Goal: Find contact information: Find contact information

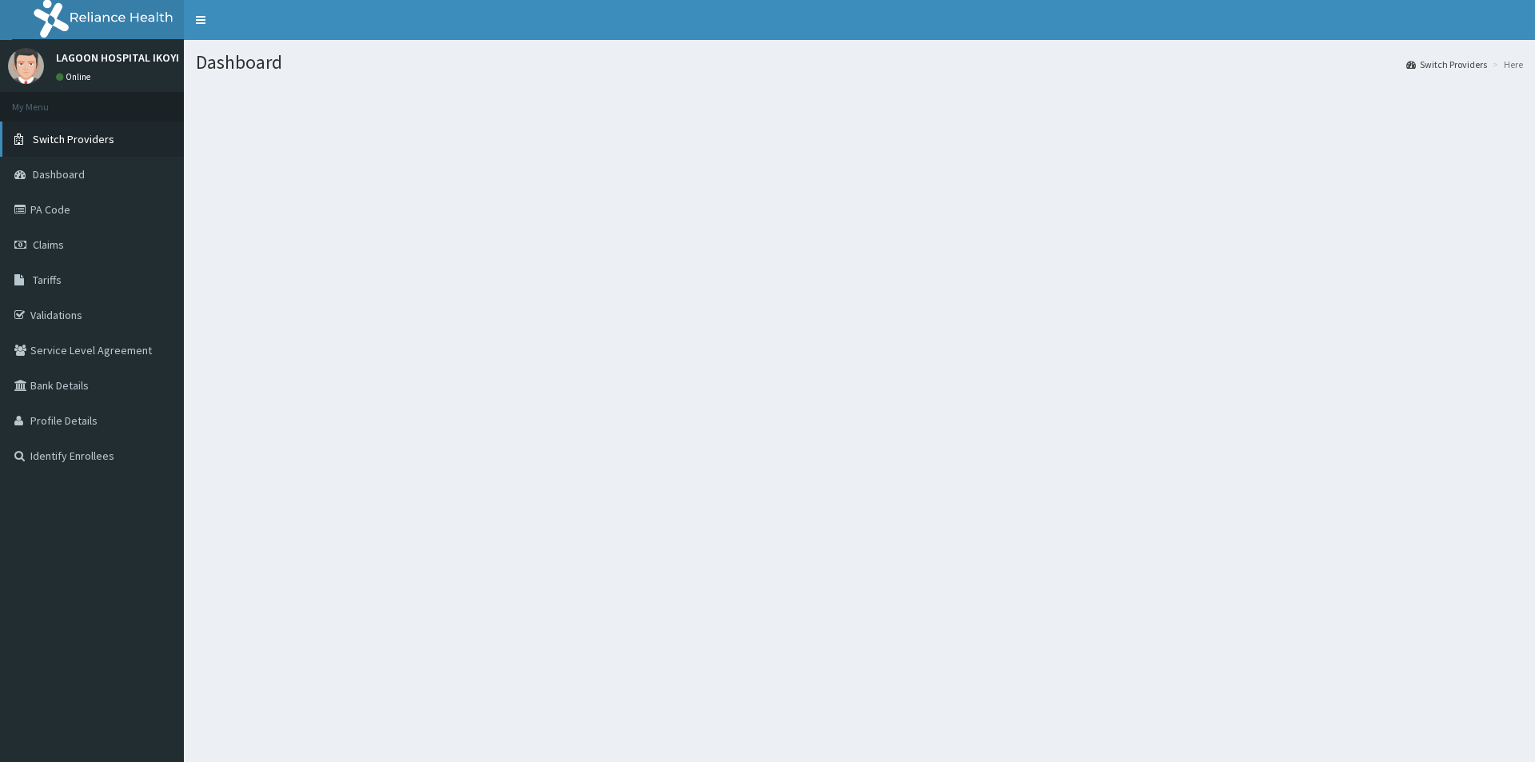
click at [108, 134] on span "Switch Providers" at bounding box center [74, 139] width 82 height 14
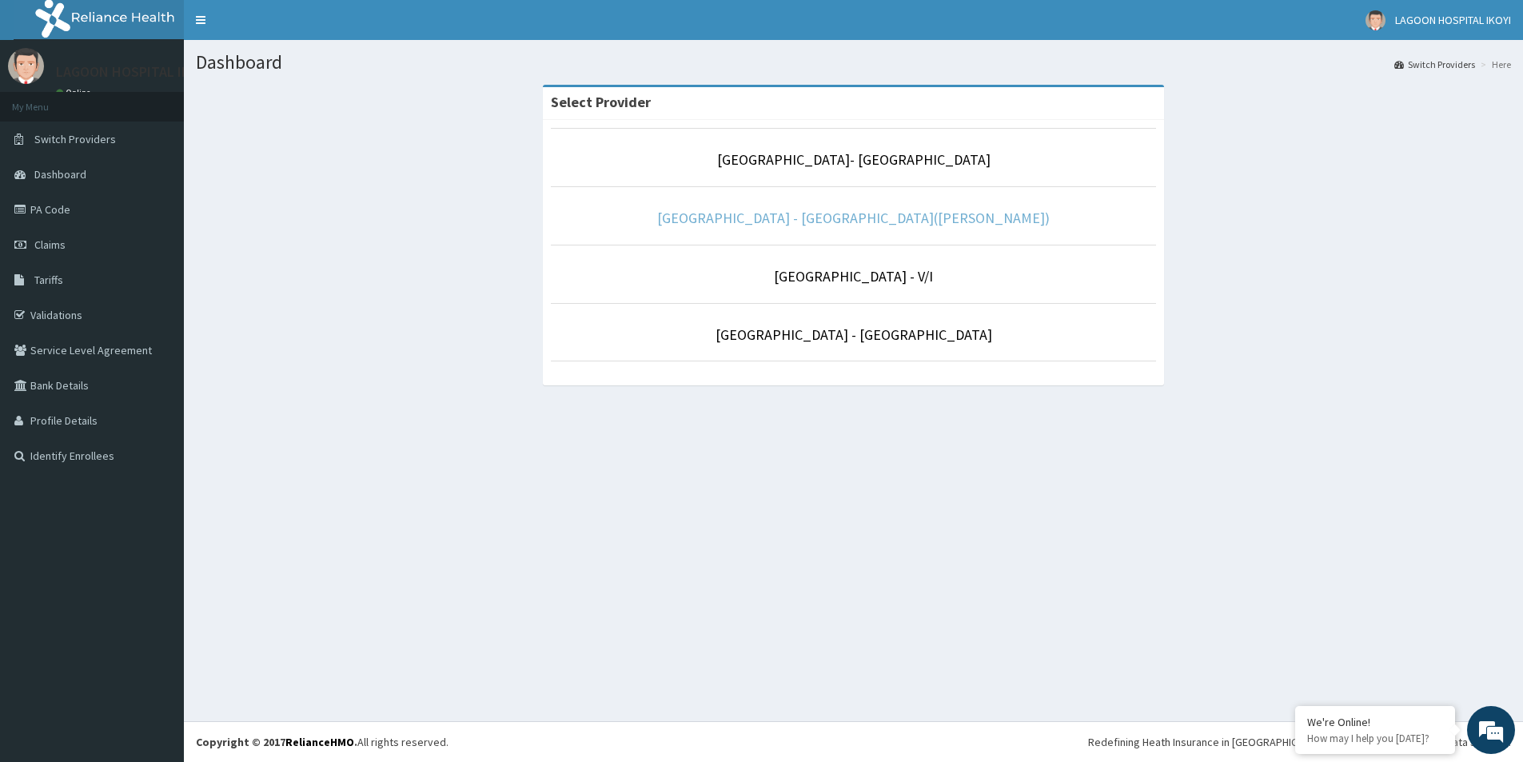
click at [905, 212] on link "[GEOGRAPHIC_DATA] - [GEOGRAPHIC_DATA]([PERSON_NAME])" at bounding box center [853, 218] width 393 height 18
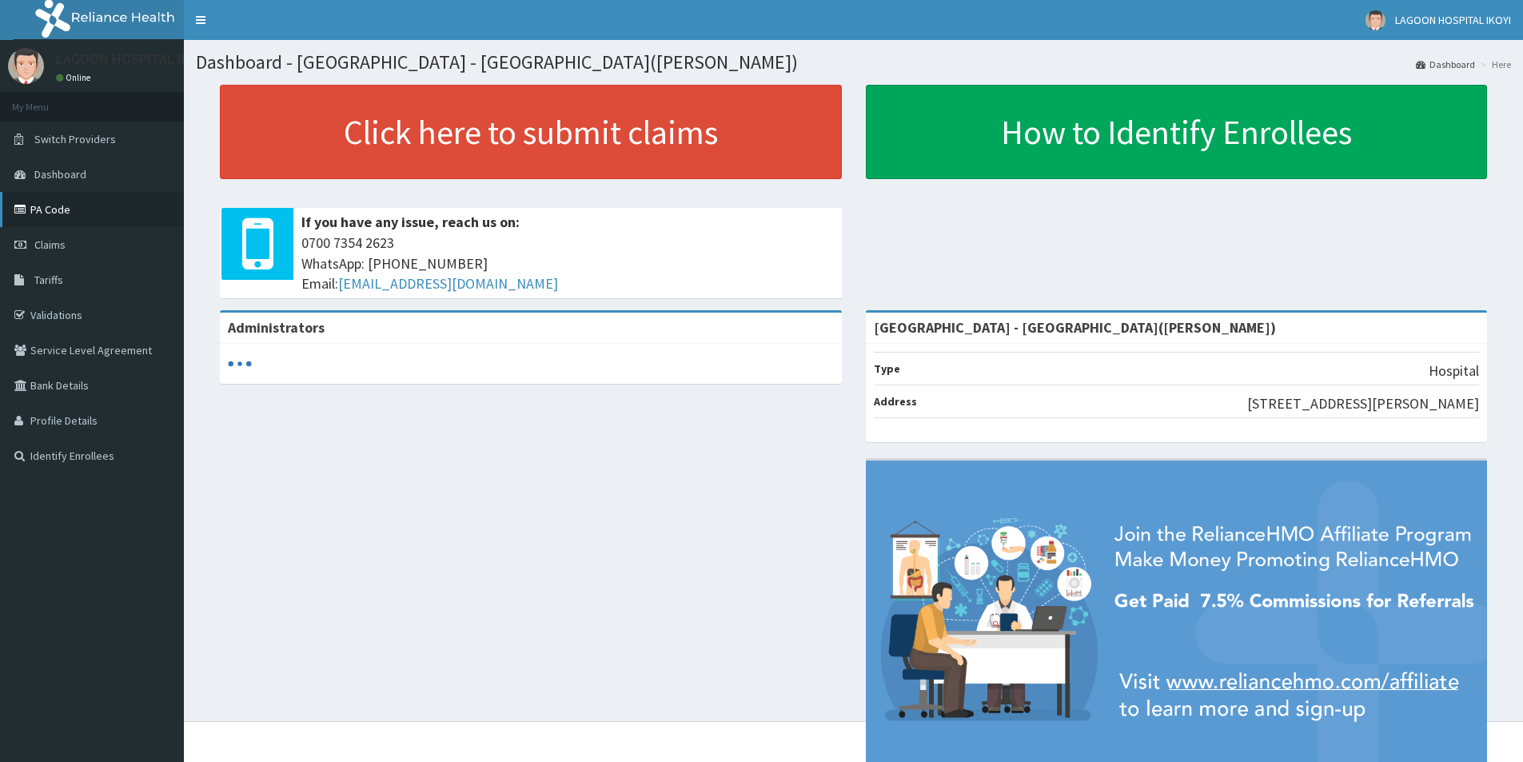
click at [74, 198] on link "PA Code" at bounding box center [92, 209] width 184 height 35
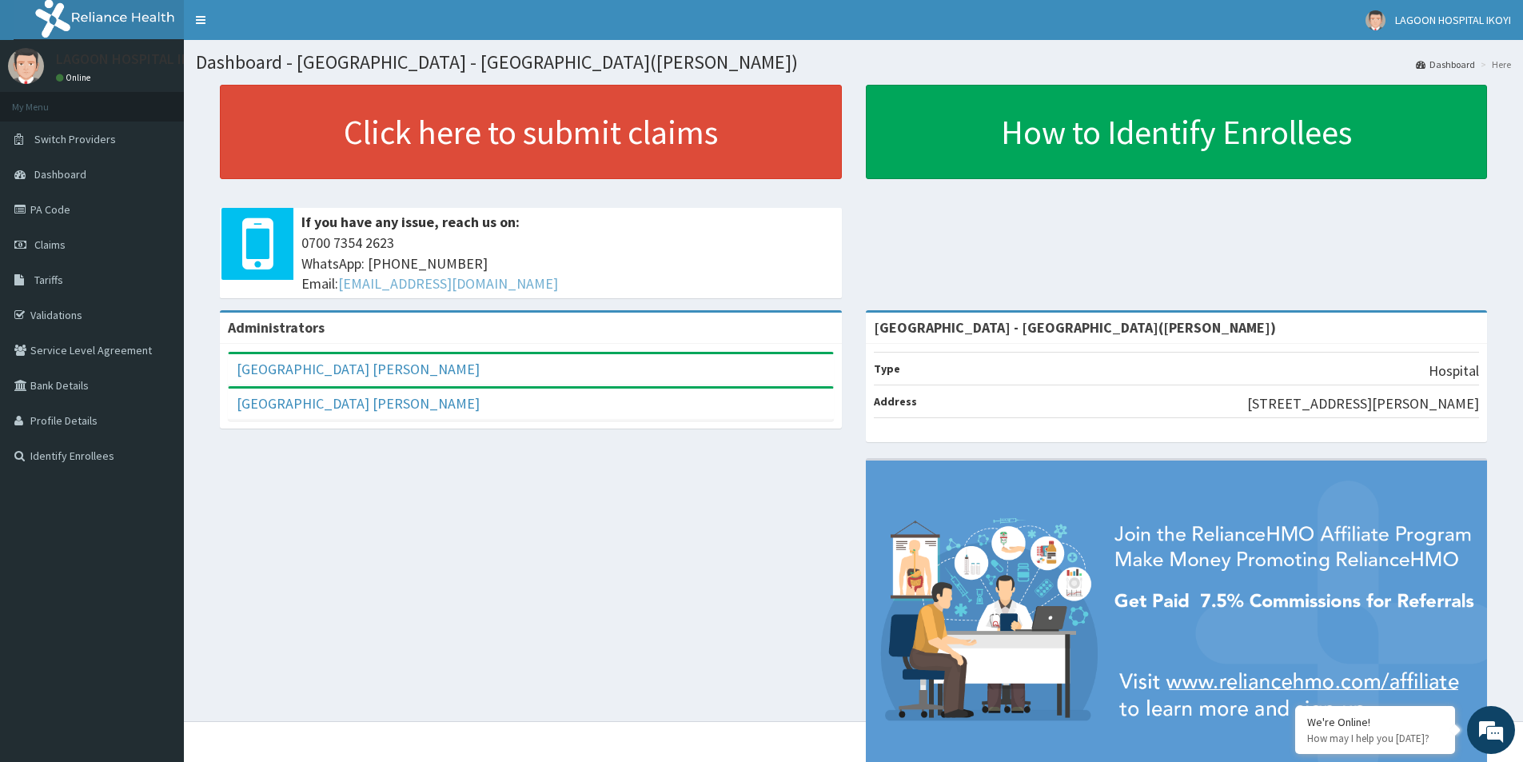
drag, startPoint x: 562, startPoint y: 283, endPoint x: 344, endPoint y: 285, distance: 218.2
click at [344, 285] on span "[PHONE_NUMBER] WhatsApp: 017001580 Email: [EMAIL_ADDRESS][DOMAIN_NAME]" at bounding box center [567, 264] width 532 height 62
copy link "hellonigeria@getreliancehealth.com"
click at [76, 199] on link "PA Code" at bounding box center [92, 209] width 184 height 35
